Goal: Task Accomplishment & Management: Use online tool/utility

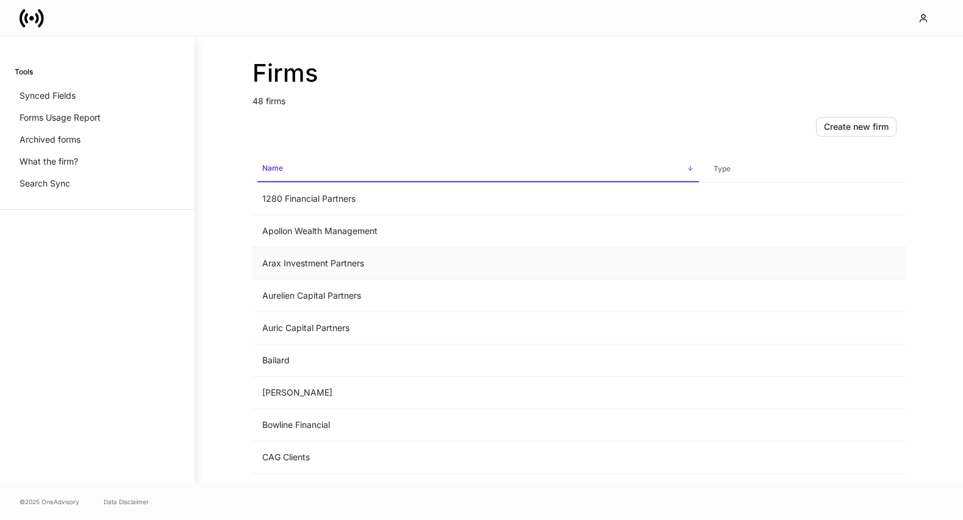
click at [317, 273] on td "Arax Investment Partners" at bounding box center [479, 264] width 452 height 32
click at [287, 332] on td "Auric Capital Partners" at bounding box center [479, 328] width 452 height 32
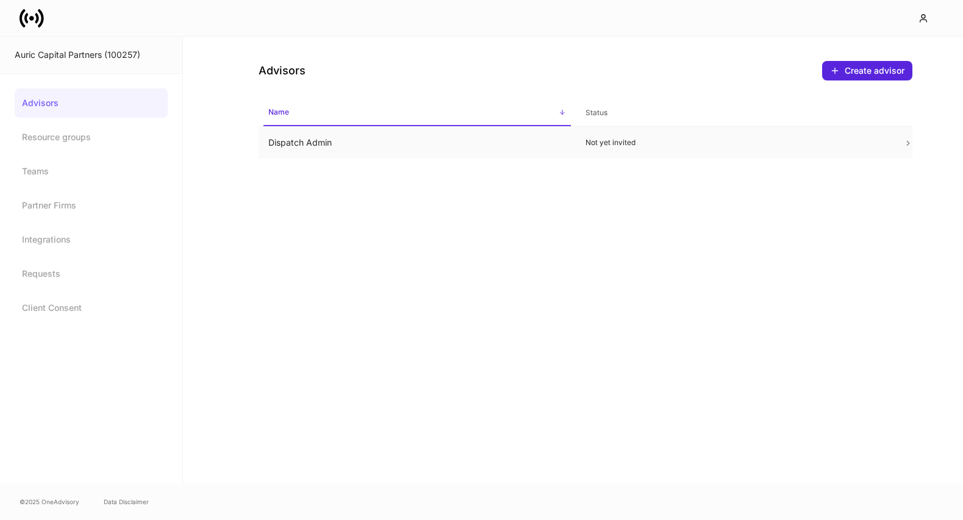
click at [603, 155] on td "Not yet invited" at bounding box center [735, 143] width 318 height 32
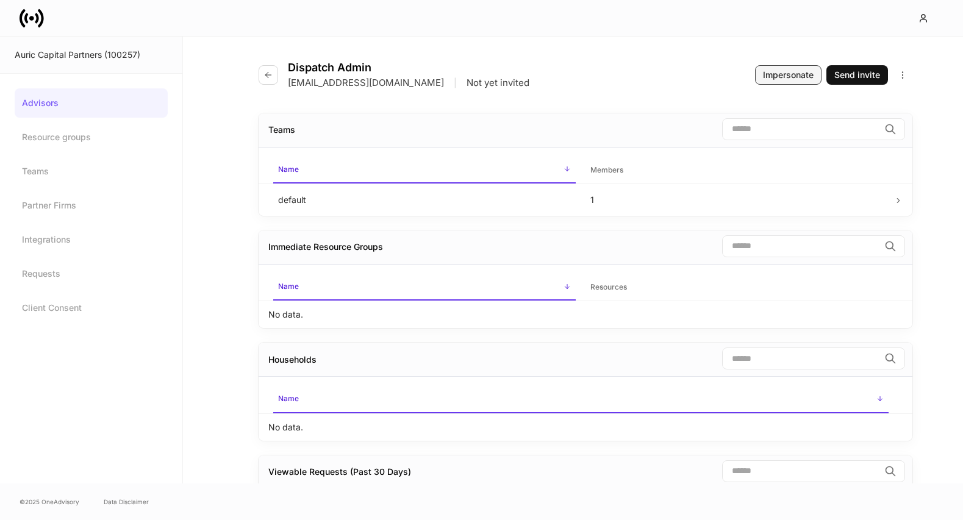
click at [783, 77] on div "Impersonate" at bounding box center [788, 75] width 51 height 12
